Goal: Task Accomplishment & Management: Use online tool/utility

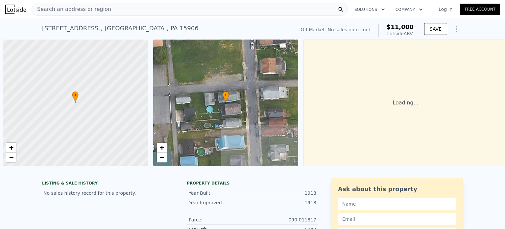
scroll to position [0, 3]
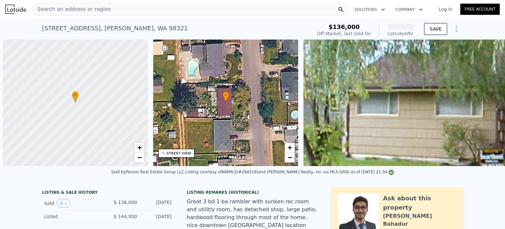
scroll to position [0, 3]
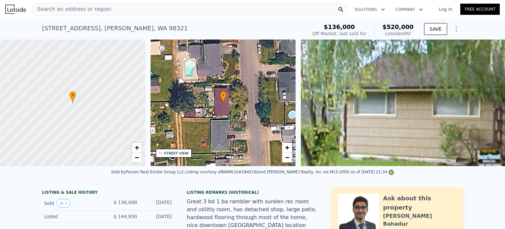
click at [223, 101] on icon at bounding box center [223, 96] width 6 height 11
click at [284, 147] on link "+" at bounding box center [287, 147] width 10 height 10
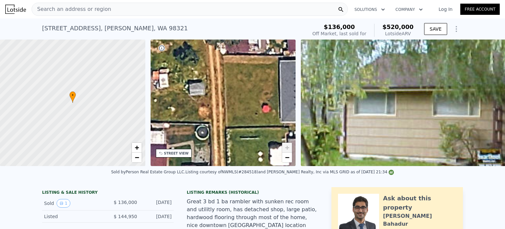
drag, startPoint x: 188, startPoint y: 123, endPoint x: 269, endPoint y: 46, distance: 111.4
click at [269, 46] on div "• + −" at bounding box center [223, 102] width 145 height 126
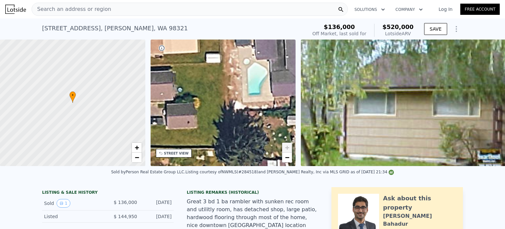
drag, startPoint x: 235, startPoint y: 58, endPoint x: 254, endPoint y: 181, distance: 124.4
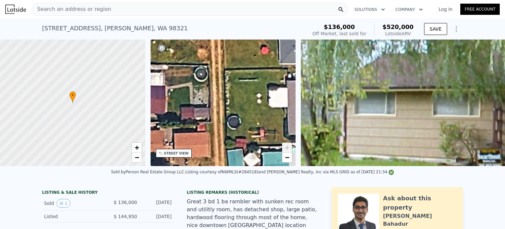
drag, startPoint x: 242, startPoint y: 142, endPoint x: 222, endPoint y: -40, distance: 182.7
click at [222, 0] on html "Search an address or region Solutions Company Open main menu Log In Free Accoun…" at bounding box center [252, 114] width 505 height 229
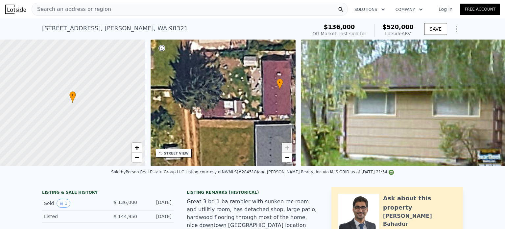
drag, startPoint x: 219, startPoint y: 122, endPoint x: 197, endPoint y: 244, distance: 124.4
click at [197, 228] on html "Search an address or region Solutions Company Open main menu Log In Free Accoun…" at bounding box center [252, 114] width 505 height 229
click at [177, 151] on div "STREET VIEW" at bounding box center [176, 153] width 25 height 5
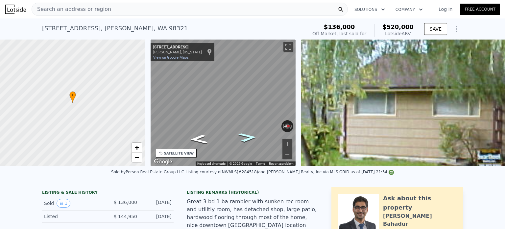
click at [242, 136] on icon "Go North, D St" at bounding box center [248, 136] width 34 height 13
click at [241, 134] on icon "Go North, D St" at bounding box center [248, 136] width 34 height 13
click at [212, 128] on icon "Go South, D St" at bounding box center [207, 128] width 49 height 16
click at [198, 138] on icon "Go South, D St" at bounding box center [200, 139] width 40 height 14
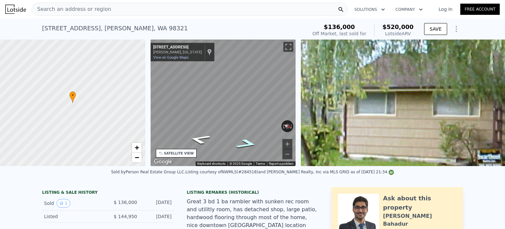
click at [245, 141] on icon "Go North, D St" at bounding box center [247, 143] width 40 height 14
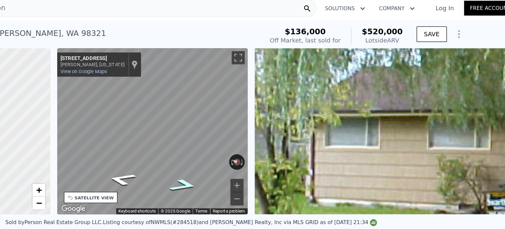
click at [248, 139] on icon "Go North, D St" at bounding box center [247, 143] width 40 height 14
click at [201, 139] on icon "Go South, D St" at bounding box center [200, 139] width 40 height 14
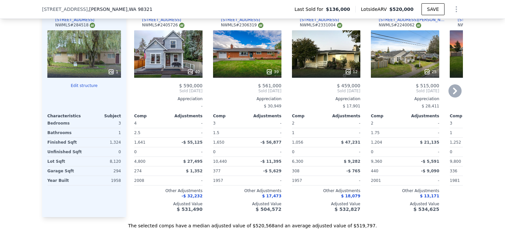
scroll to position [659, 0]
click at [327, 55] on div "12" at bounding box center [326, 53] width 68 height 47
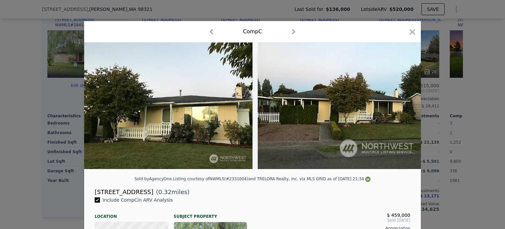
click at [292, 33] on icon "button" at bounding box center [293, 31] width 3 height 5
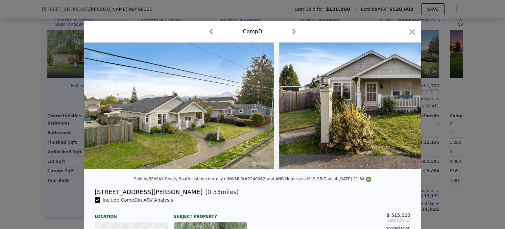
click at [213, 30] on icon "button" at bounding box center [211, 31] width 11 height 11
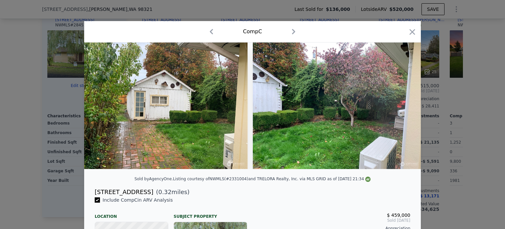
scroll to position [0, 1741]
click at [412, 31] on icon "button" at bounding box center [413, 32] width 6 height 6
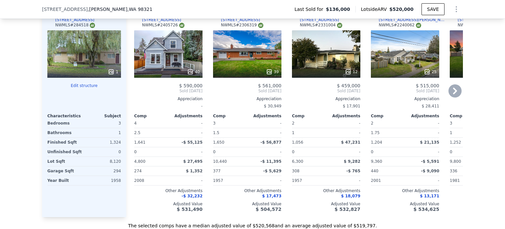
click at [456, 89] on icon at bounding box center [455, 90] width 4 height 7
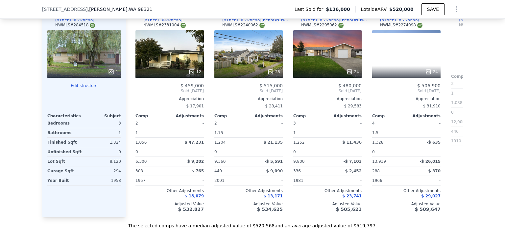
scroll to position [0, 158]
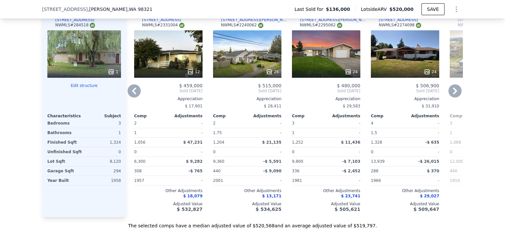
click at [456, 89] on icon at bounding box center [455, 90] width 4 height 7
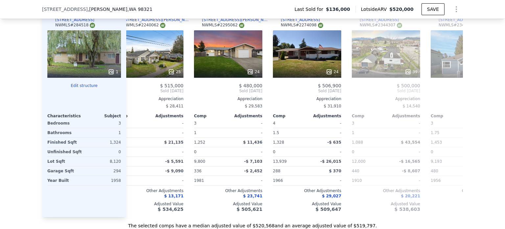
scroll to position [0, 316]
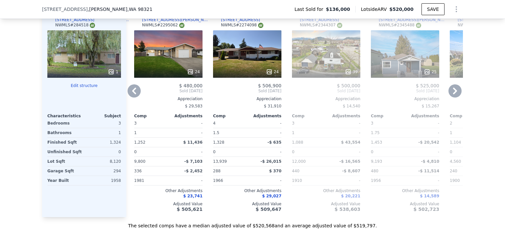
click at [456, 89] on icon at bounding box center [455, 90] width 4 height 7
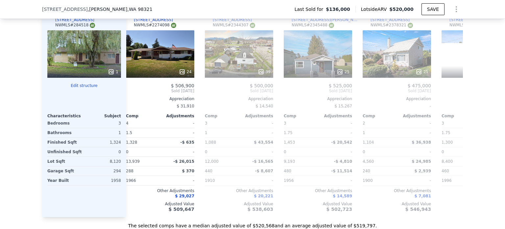
scroll to position [0, 474]
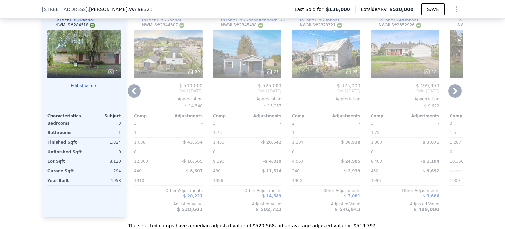
click at [457, 91] on icon at bounding box center [455, 90] width 13 height 13
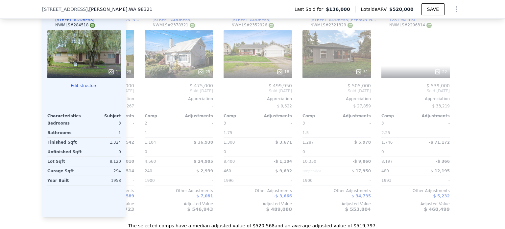
scroll to position [0, 626]
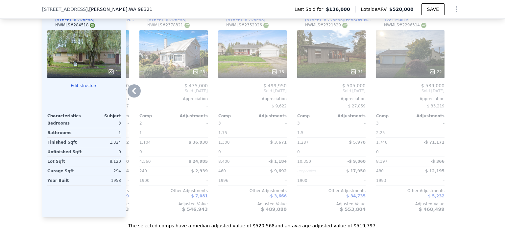
click at [457, 91] on div at bounding box center [457, 110] width 11 height 211
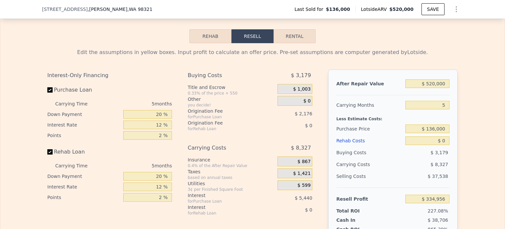
scroll to position [922, 0]
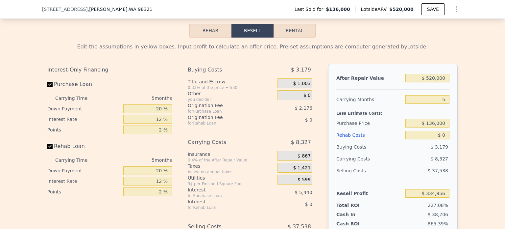
click at [51, 144] on input "Rehab Loan" at bounding box center [49, 145] width 5 height 5
checkbox input "false"
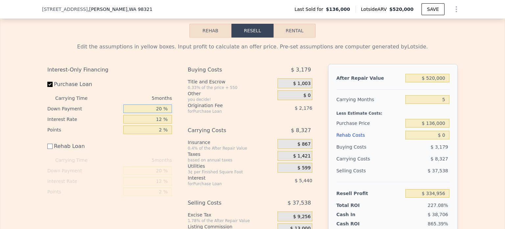
click at [154, 105] on input "20 %" at bounding box center [147, 108] width 49 height 9
type input "1 %"
type input "$ 333,149"
type input "10 %"
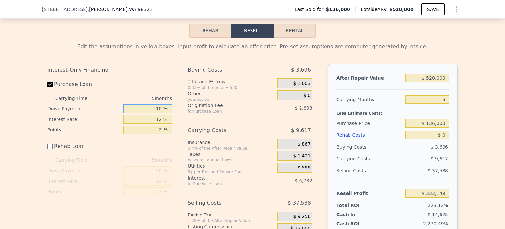
type input "$ 334,004"
type input "10 %"
click at [304, 91] on div "$ 0" at bounding box center [295, 95] width 35 height 10
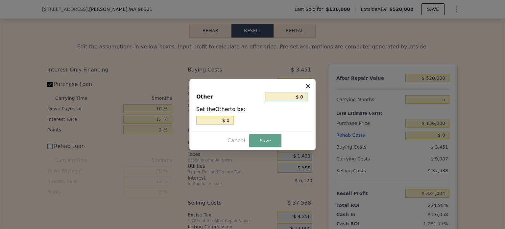
click at [291, 95] on input "$ 0" at bounding box center [286, 96] width 43 height 9
type input "$ 20"
type input "$ 250"
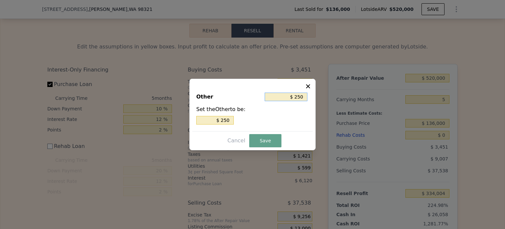
type input "$ 2,500"
type input "$ 25,000"
type input "$ 2,500"
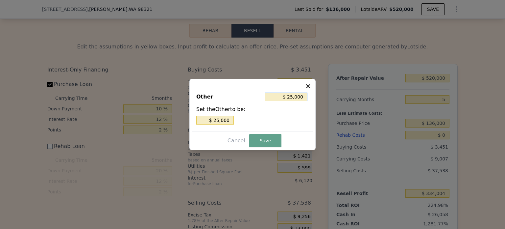
type input "$ 2,500"
click at [261, 139] on button "Save" at bounding box center [265, 140] width 32 height 13
type input "$ 331,504"
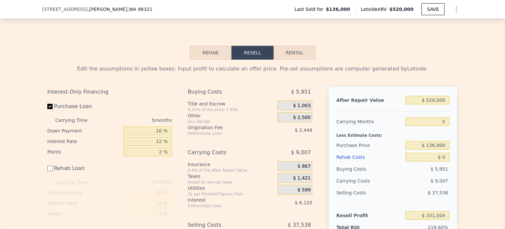
scroll to position [897, 0]
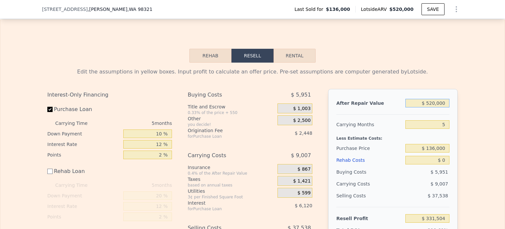
click at [433, 102] on input "$ 520,000" at bounding box center [427, 103] width 44 height 9
type input "$ 50,000"
type input "-$ 104,281"
type input "$ 500,000"
type input "$ 312,961"
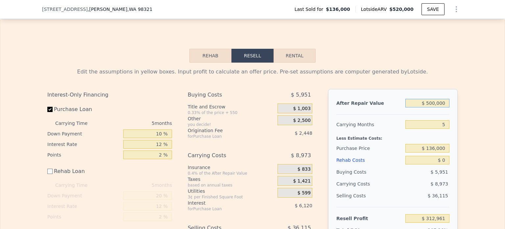
type input "$ 500,000"
type input "3"
type input "$ 316,550"
type input "4"
type input "$ 314,755"
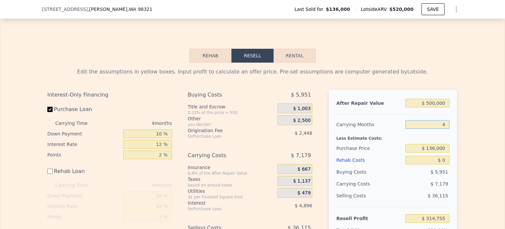
type input "4"
click at [423, 150] on input "$ 136,000" at bounding box center [427, 148] width 44 height 9
type input "$ 375,000"
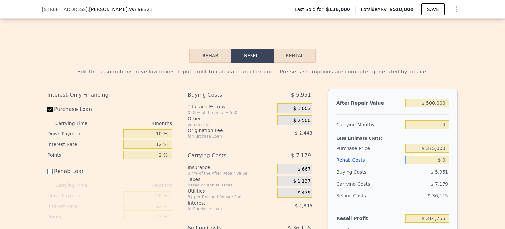
type input "$ 62,053"
type input "$ 3"
type input "$ 62,050"
type input "$ 30"
type input "$ 62,023"
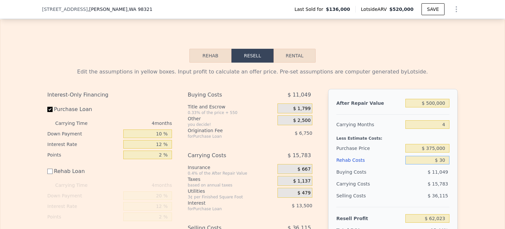
type input "$ 300"
type input "$ 61,753"
type input "$ 3,000"
type input "$ 59,053"
type input "$ 30,000"
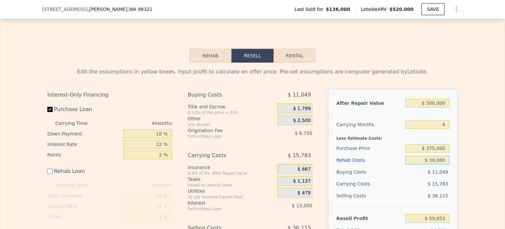
type input "$ 32,053"
type input "$ 30,000"
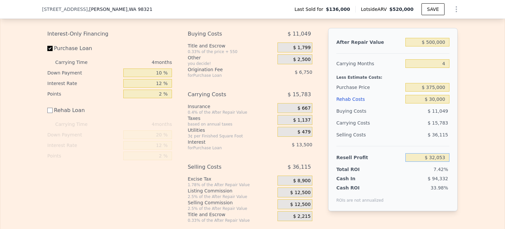
scroll to position [959, 0]
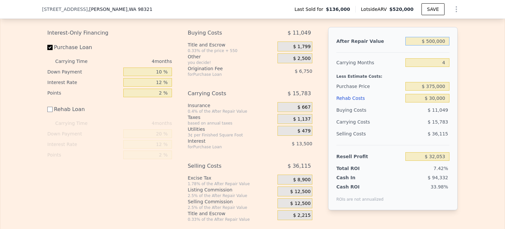
drag, startPoint x: 433, startPoint y: 39, endPoint x: 428, endPoint y: 39, distance: 4.9
click at [428, 39] on input "$ 500,000" at bounding box center [427, 41] width 44 height 9
type input "$ 40,000"
type input "-$ 394,613"
type input "$ 490,000"
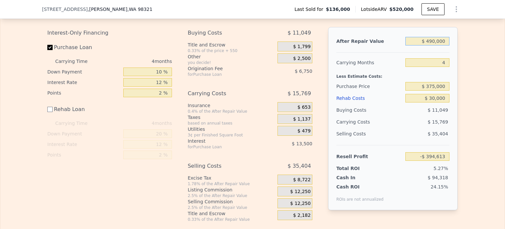
type input "$ 22,778"
type input "$ 490,000"
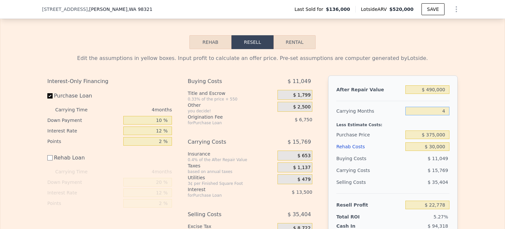
scroll to position [910, 0]
type input "3"
type input "$ 26,720"
type input "3"
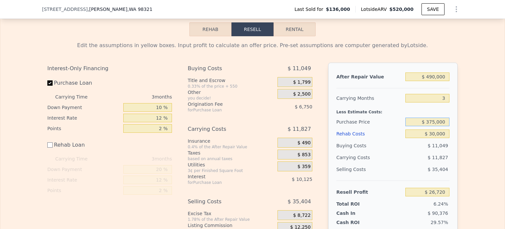
scroll to position [915, 0]
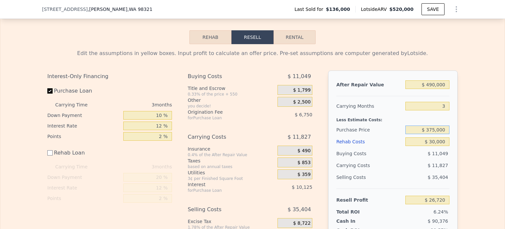
click at [300, 39] on button "Rental" at bounding box center [295, 37] width 42 height 14
select select "30"
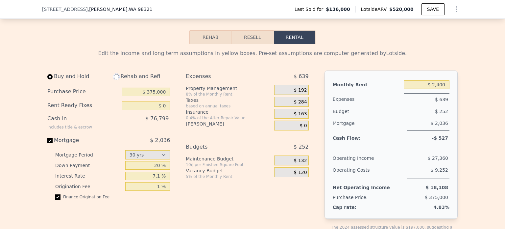
click at [115, 74] on input "radio" at bounding box center [116, 76] width 5 height 5
radio input "true"
type input "$ 30,000"
type input "$ 2,550"
select select "30"
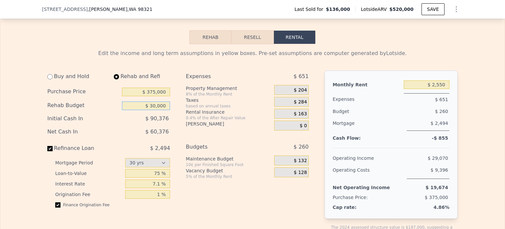
drag, startPoint x: 168, startPoint y: 103, endPoint x: 153, endPoint y: 104, distance: 15.1
click at [153, 104] on input "$ 30,000" at bounding box center [146, 105] width 48 height 9
type input "$ 2"
type input "$ 15,000"
click at [162, 182] on input "7.1 %" at bounding box center [147, 183] width 45 height 9
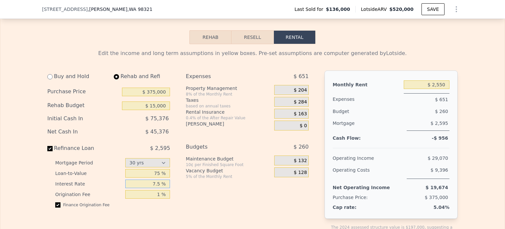
type input "7.5 %"
click at [304, 88] on span "$ 204" at bounding box center [300, 90] width 13 height 6
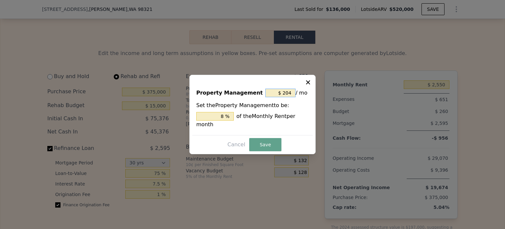
click at [284, 96] on input "$ 204" at bounding box center [280, 92] width 30 height 9
type input "$ 0"
type input "0 %"
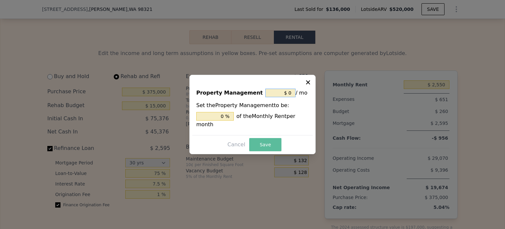
type input "$ 0"
click at [263, 140] on button "Save" at bounding box center [265, 144] width 32 height 13
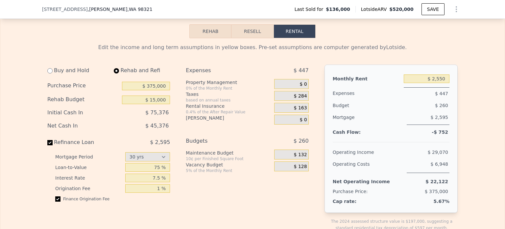
scroll to position [925, 0]
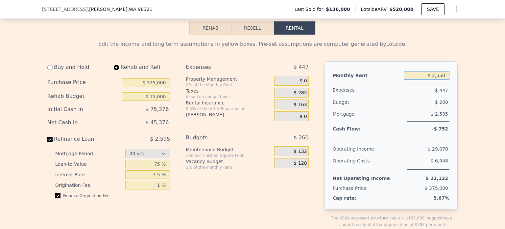
click at [445, 73] on input "$ 2,550" at bounding box center [427, 75] width 46 height 9
type input "$ 3,900"
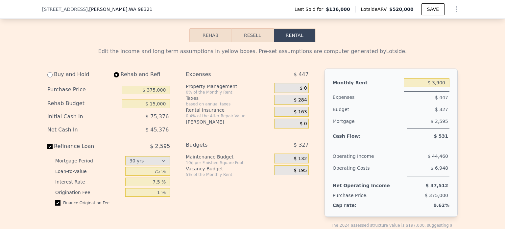
scroll to position [917, 0]
click at [211, 32] on button "Rehab" at bounding box center [210, 36] width 42 height 14
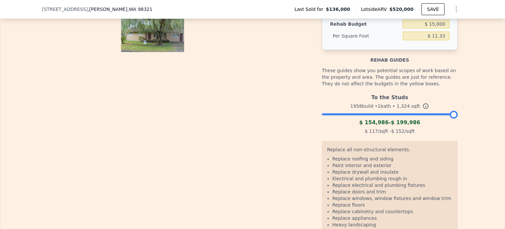
scroll to position [976, 0]
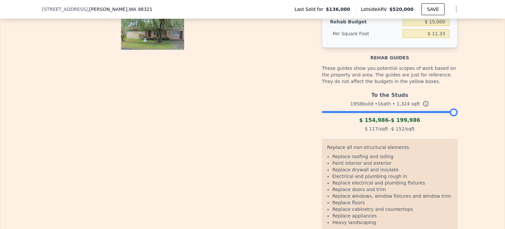
click at [322, 111] on div "To the Studs 1958 build • 1 bath • 1,324 sqft $ 154,986 - $ 199,986 $ 117 /sqft…" at bounding box center [390, 110] width 136 height 45
click at [323, 111] on div "To the Studs 1958 build • 1 bath • 1,324 sqft $ 154,986 - $ 199,986 $ 117 /sqft…" at bounding box center [390, 110] width 136 height 45
drag, startPoint x: 323, startPoint y: 111, endPoint x: 471, endPoint y: 100, distance: 148.4
click at [471, 100] on div "The budget you enter in the yellow box will be used in the resell calculator. T…" at bounding box center [252, 115] width 504 height 262
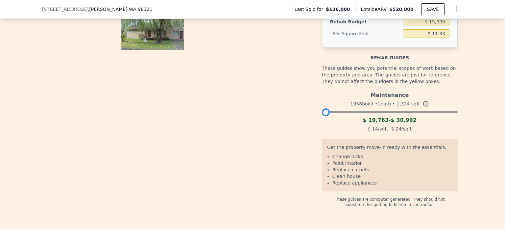
drag, startPoint x: 453, startPoint y: 110, endPoint x: 323, endPoint y: 103, distance: 130.1
click at [323, 103] on div "Maintenance 1958 build • 1 bath • 1,324 sqft $ 19,763 - $ 30,992 $ 14 /sqft - $…" at bounding box center [390, 110] width 136 height 45
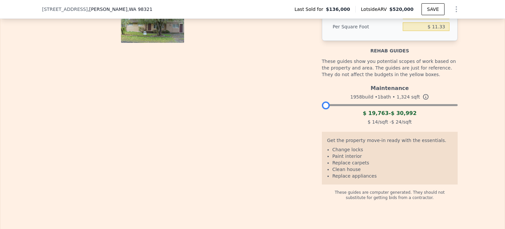
scroll to position [984, 0]
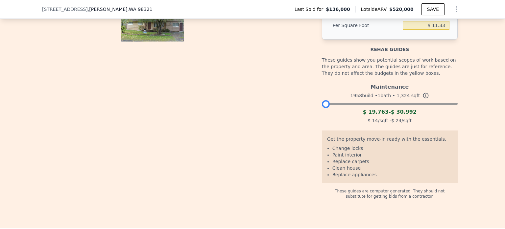
click at [329, 102] on div "Maintenance 1958 build • 1 bath • 1,324 sqft $ 19,763 - $ 30,992 $ 14 /sqft - $…" at bounding box center [390, 102] width 136 height 45
click at [332, 102] on div at bounding box center [390, 102] width 136 height 4
click at [339, 101] on div at bounding box center [390, 102] width 136 height 4
click at [345, 103] on div "Maintenance 1958 build • 1 bath • 1,324 sqft $ 19,763 - $ 30,992 $ 14 /sqft - $…" at bounding box center [390, 102] width 136 height 45
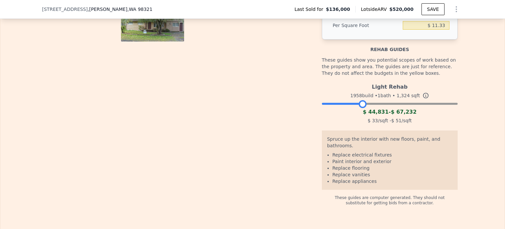
drag, startPoint x: 338, startPoint y: 102, endPoint x: 362, endPoint y: 103, distance: 24.7
click at [362, 103] on div at bounding box center [363, 104] width 8 height 8
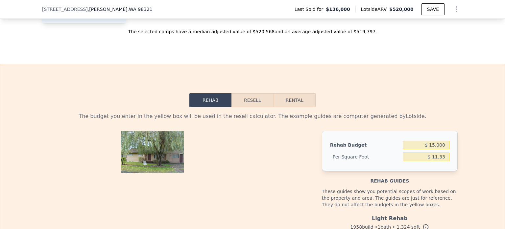
scroll to position [852, 0]
click at [241, 98] on button "Resell" at bounding box center [252, 100] width 42 height 14
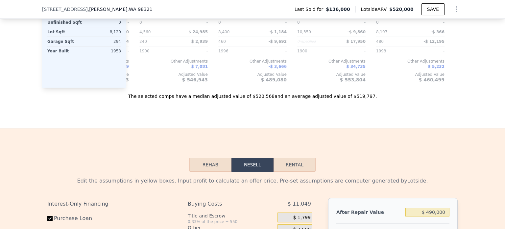
scroll to position [786, 0]
